Goal: Navigation & Orientation: Go to known website

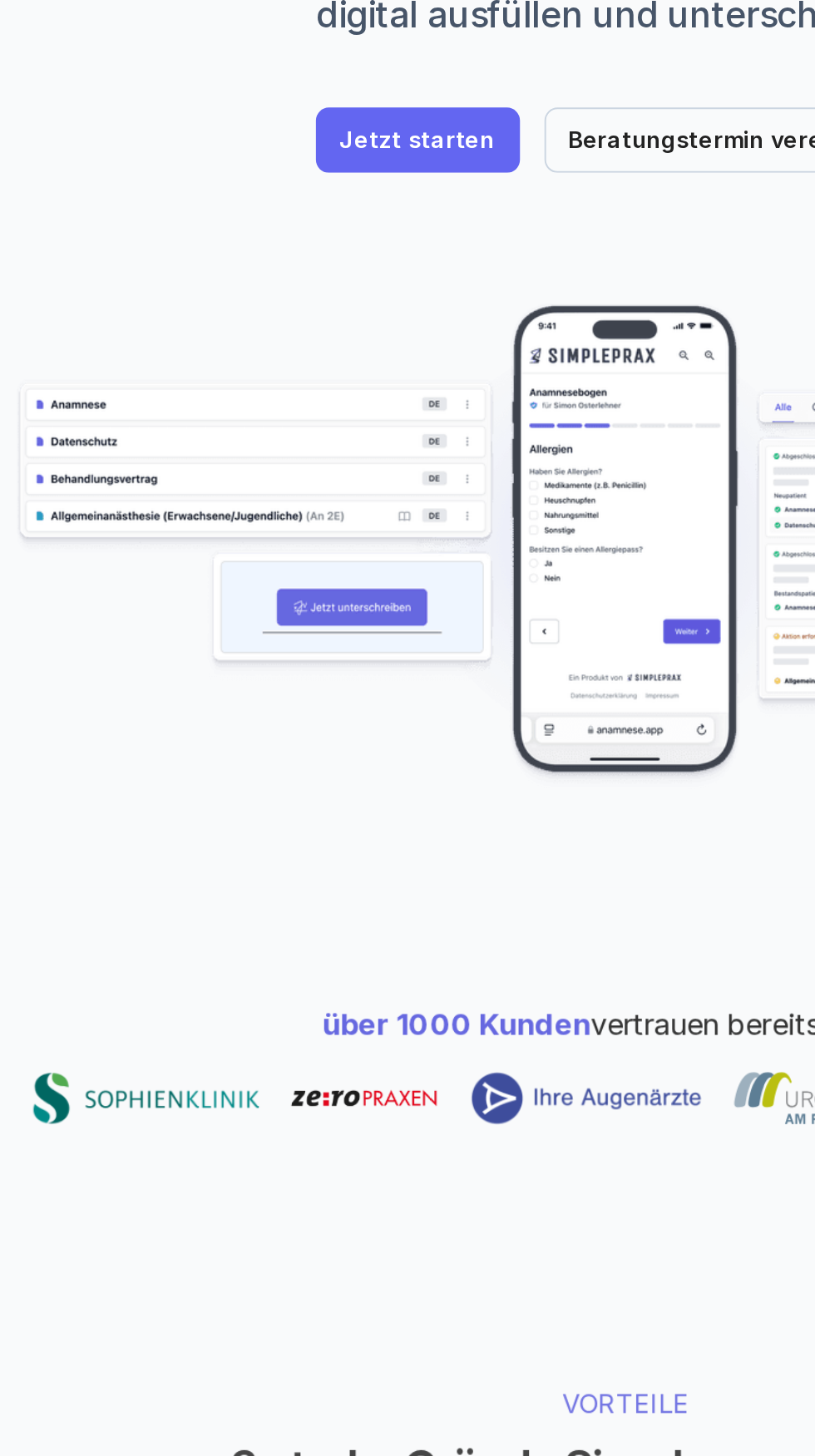
click at [167, 576] on img at bounding box center [407, 598] width 623 height 248
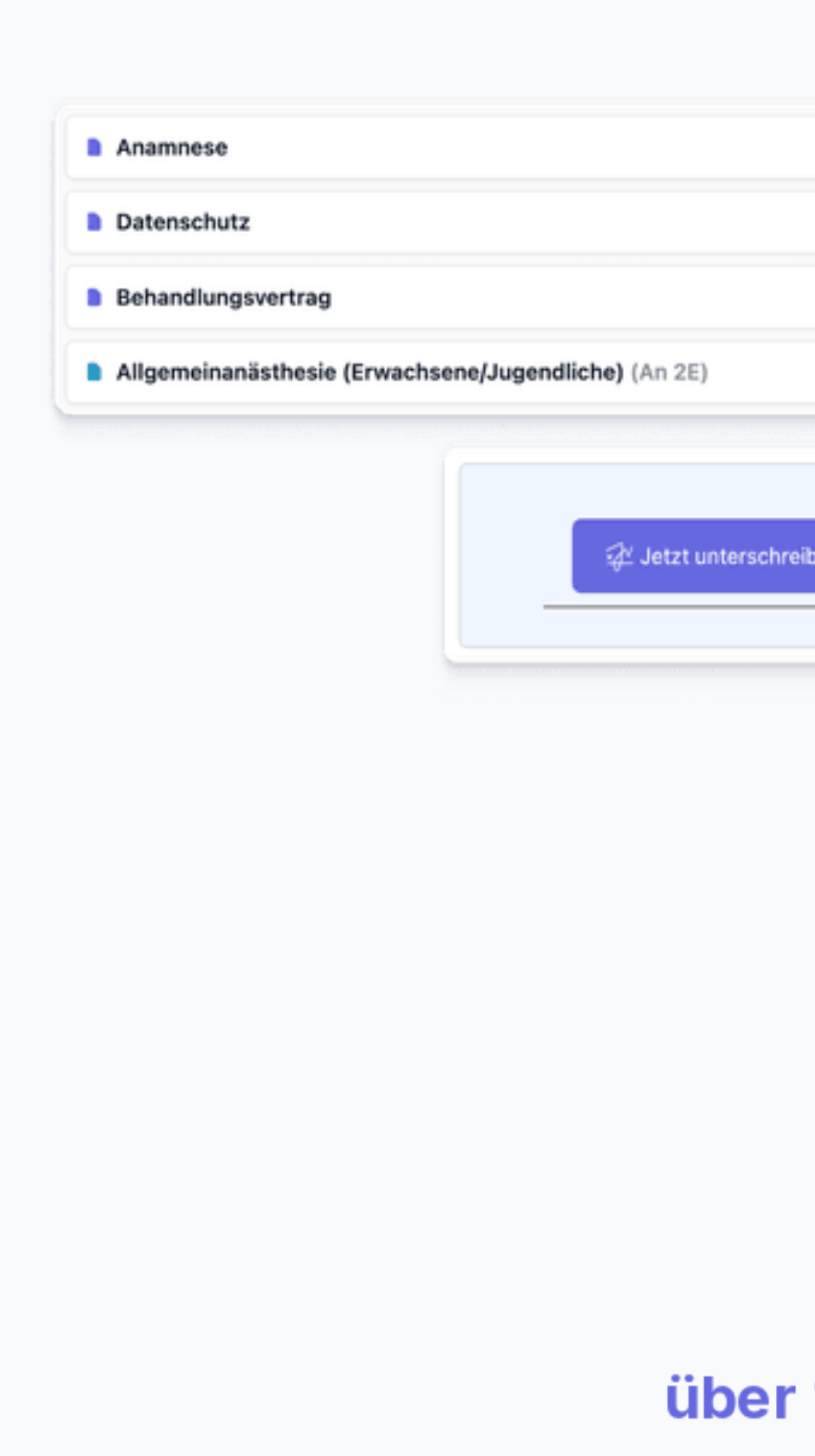
click at [142, 572] on img at bounding box center [407, 598] width 623 height 248
click at [116, 575] on img at bounding box center [407, 598] width 623 height 248
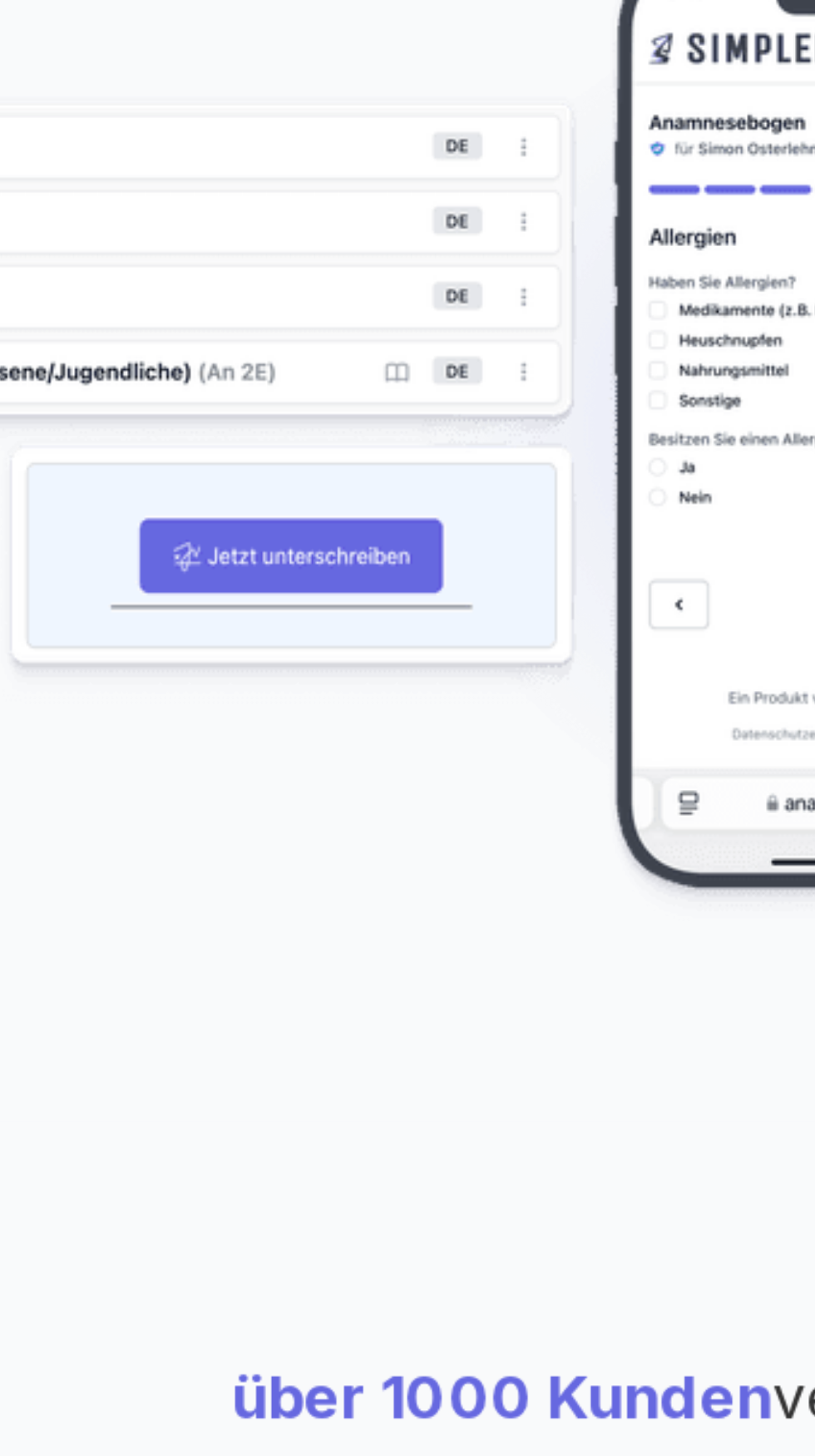
click at [334, 575] on img at bounding box center [407, 598] width 623 height 248
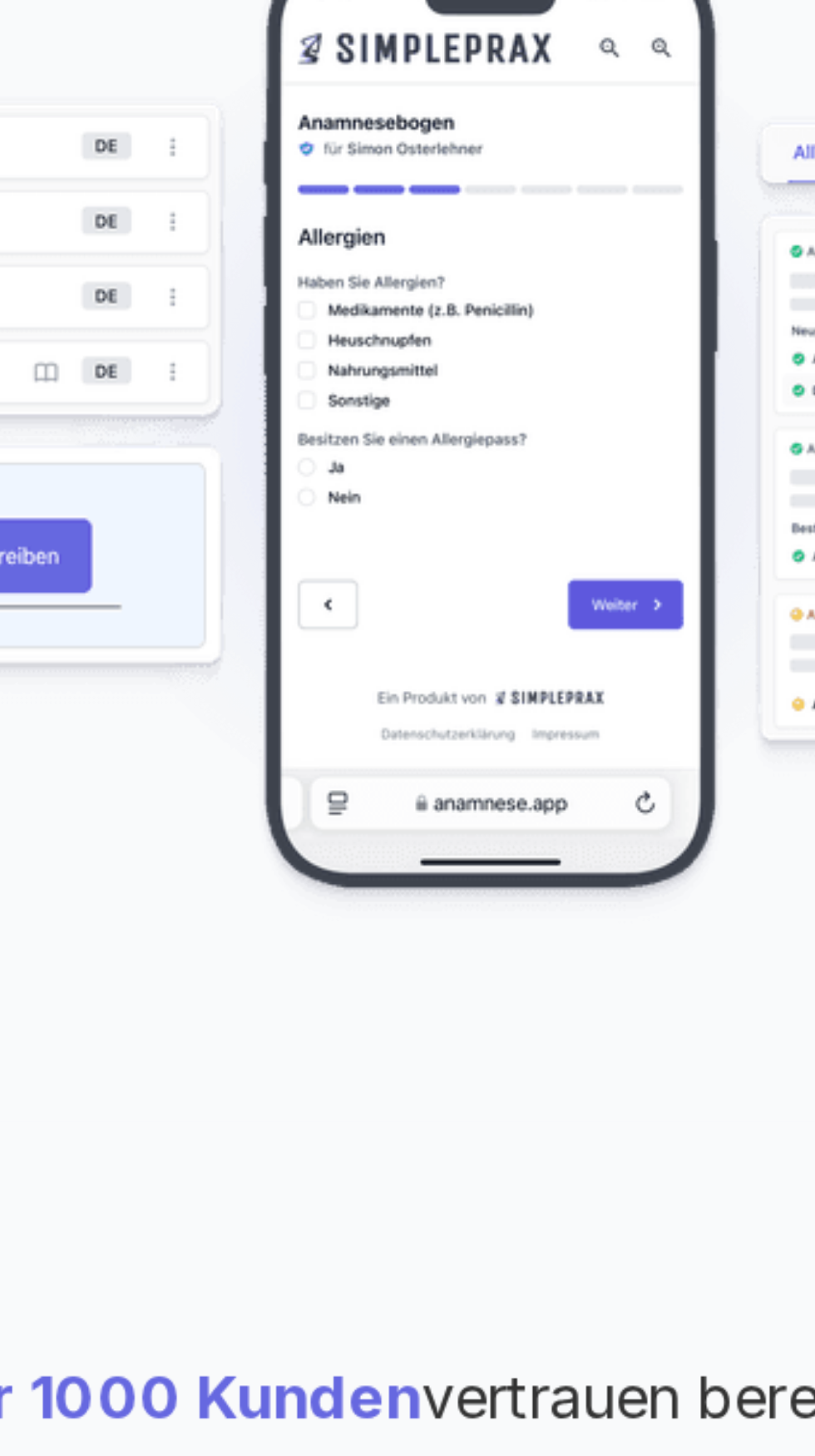
click at [363, 662] on img at bounding box center [407, 598] width 623 height 248
click at [446, 689] on img at bounding box center [407, 598] width 623 height 248
click at [367, 685] on img at bounding box center [407, 598] width 623 height 248
click at [384, 610] on img at bounding box center [407, 598] width 623 height 248
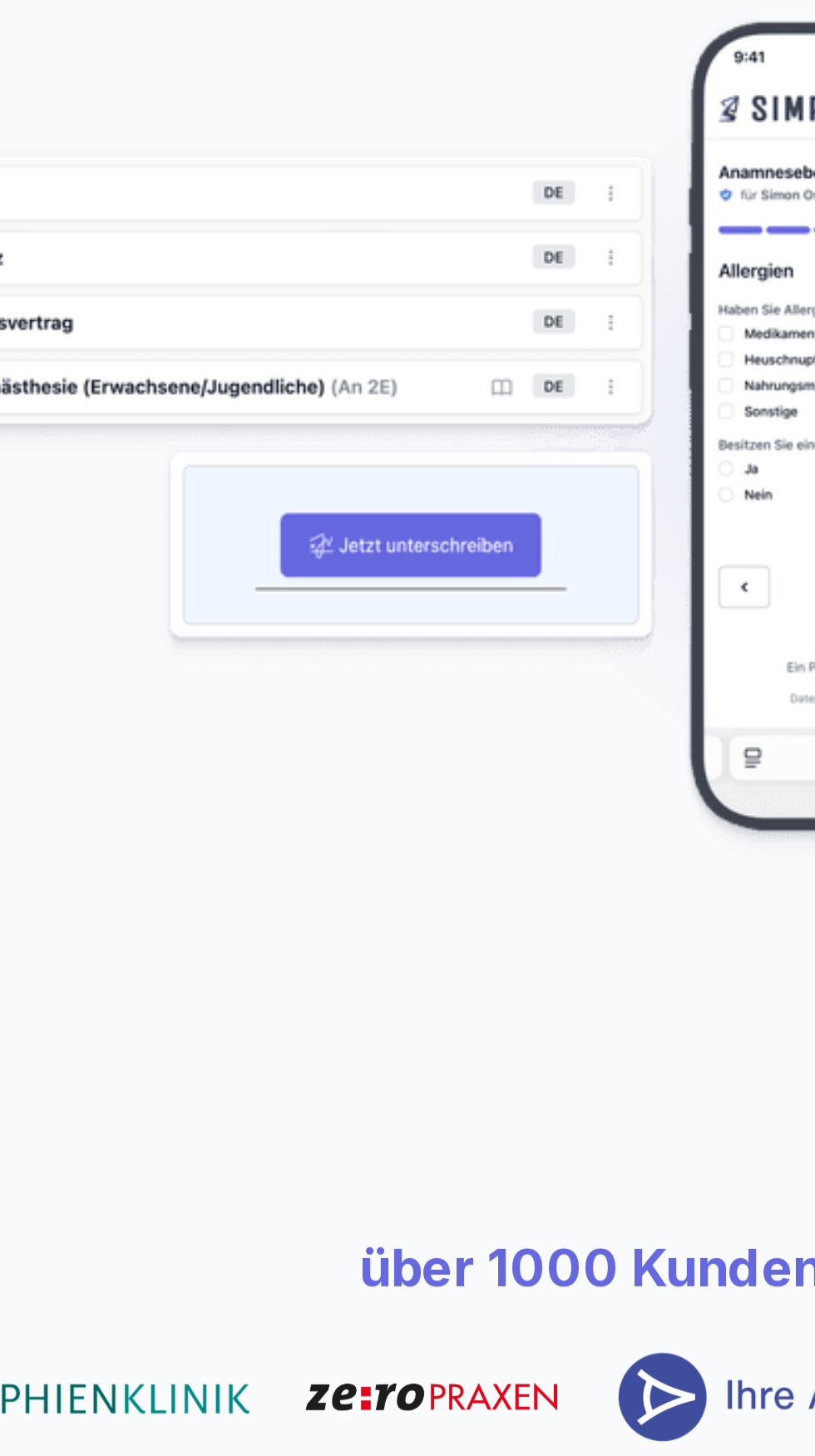
click at [284, 677] on img at bounding box center [407, 598] width 623 height 248
click at [278, 665] on img at bounding box center [407, 598] width 623 height 248
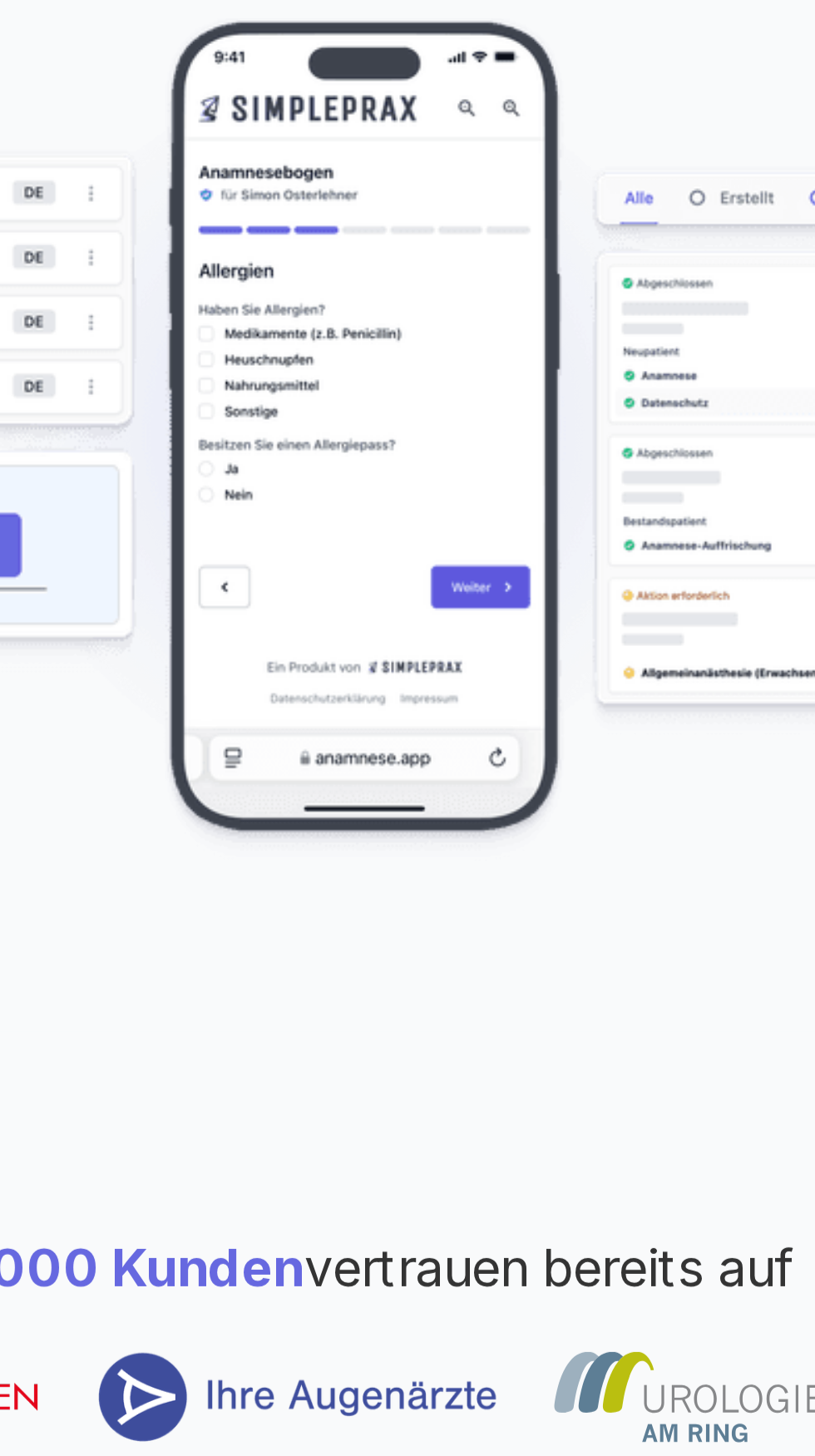
click at [362, 660] on img at bounding box center [407, 598] width 623 height 248
